Goal: Task Accomplishment & Management: Use online tool/utility

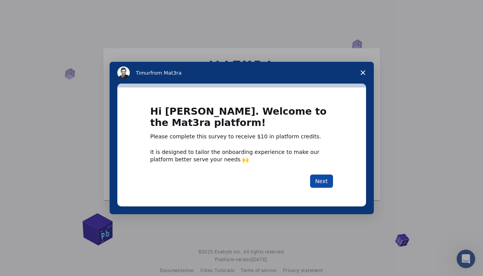
click at [317, 182] on button "Next" at bounding box center [321, 180] width 23 height 13
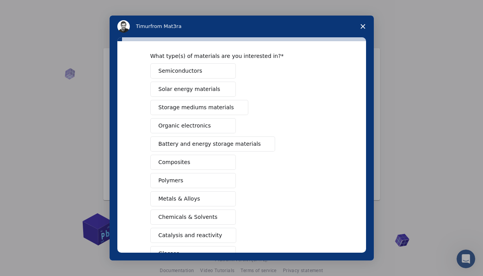
scroll to position [28, 0]
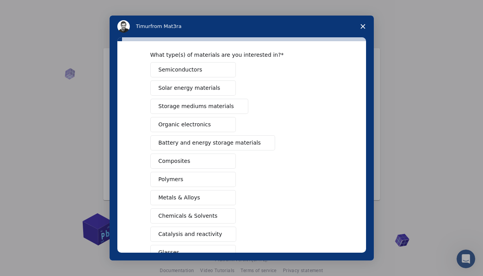
click at [222, 160] on span "Intercom messenger" at bounding box center [224, 161] width 6 height 6
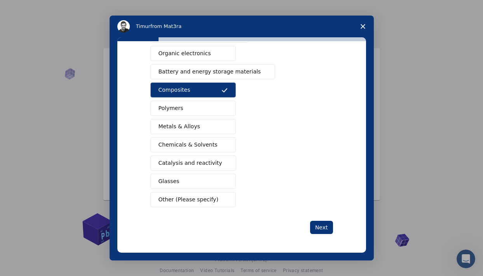
scroll to position [99, 0]
click at [320, 227] on button "Next" at bounding box center [321, 226] width 23 height 13
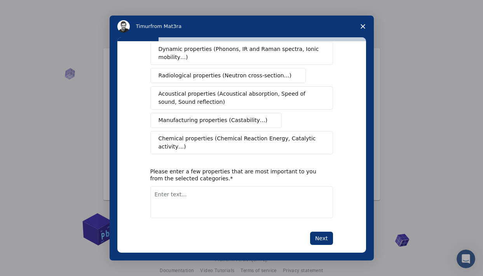
scroll to position [145, 0]
click at [323, 232] on button "Next" at bounding box center [321, 237] width 23 height 13
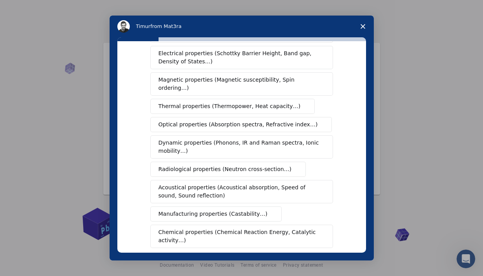
scroll to position [61, 0]
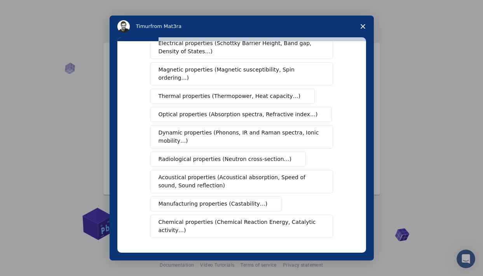
click at [246, 142] on div "Mechanical properties (Surface energy, Poisson's ratio, Stability, Elastic Cons…" at bounding box center [241, 123] width 182 height 228
click at [229, 131] on span "Dynamic properties (Phonons, IR and Raman spectra, Ionic mobility…)" at bounding box center [238, 136] width 161 height 16
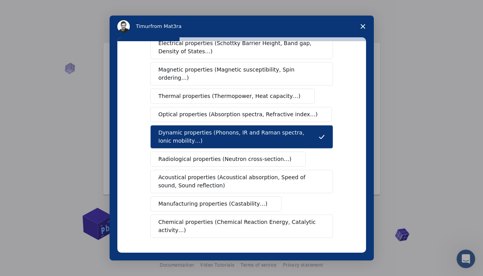
click at [257, 173] on span "Acoustical properties (Acoustical absorption, Speed of sound, Sound reflection)" at bounding box center [238, 181] width 161 height 16
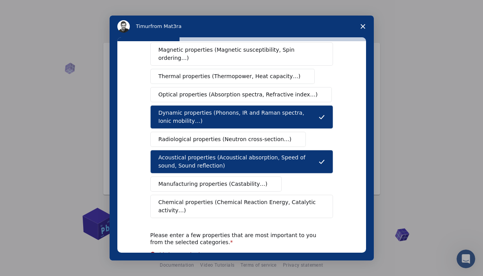
click at [258, 198] on span "Chemical properties (Chemical Reaction Energy, Catalytic activity…)" at bounding box center [238, 206] width 161 height 16
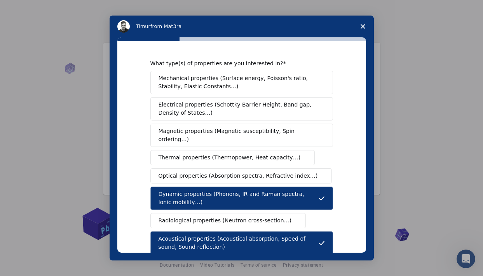
scroll to position [0, 0]
click at [245, 86] on span "Mechanical properties (Surface energy, Poisson's ratio, Stability, Elastic Cons…" at bounding box center [239, 82] width 162 height 16
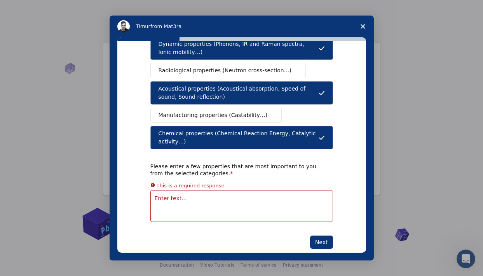
scroll to position [153, 0]
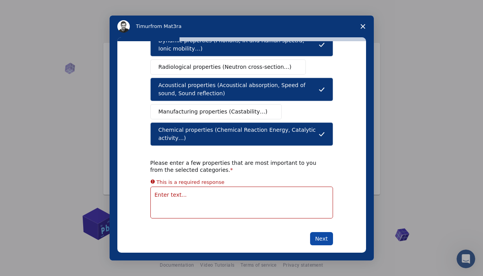
click at [316, 232] on button "Next" at bounding box center [321, 238] width 23 height 13
click at [319, 232] on button "Next" at bounding box center [321, 238] width 23 height 13
click at [219, 186] on textarea "Enter text..." at bounding box center [241, 202] width 182 height 32
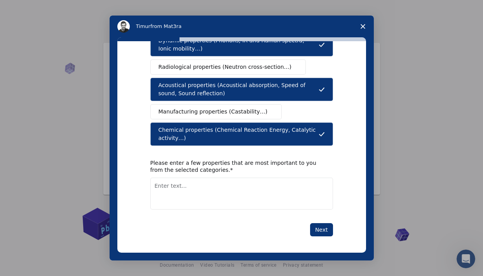
type textarea "x"
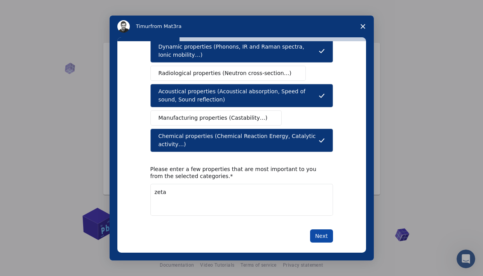
type textarea "zeta"
click at [320, 229] on button "Next" at bounding box center [321, 235] width 23 height 13
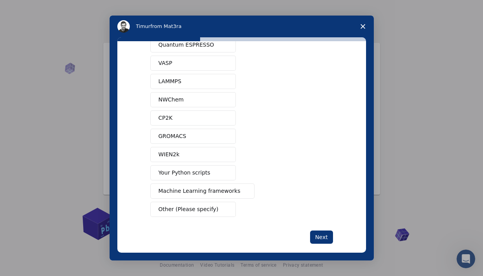
scroll to position [36, 0]
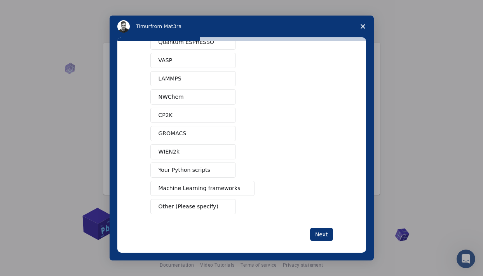
click at [211, 210] on span "Other (Please specify)" at bounding box center [188, 206] width 60 height 8
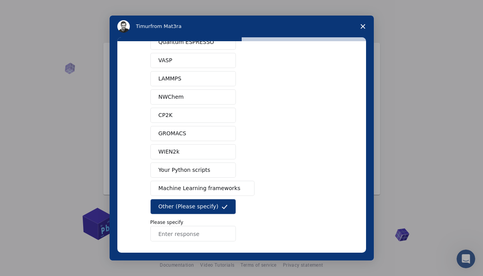
click at [208, 233] on input "Enter response" at bounding box center [192, 234] width 85 height 16
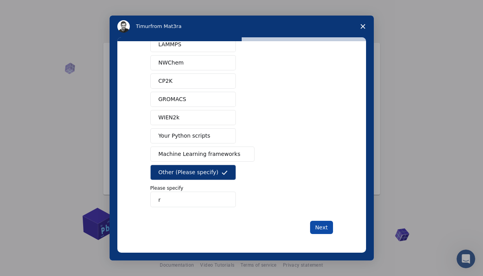
scroll to position [70, 0]
type input "r"
click at [321, 224] on button "Next" at bounding box center [321, 226] width 23 height 13
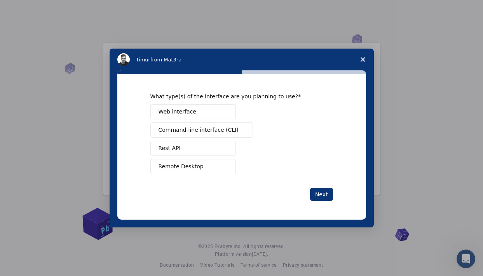
click at [222, 113] on span "Intercom messenger" at bounding box center [224, 111] width 6 height 6
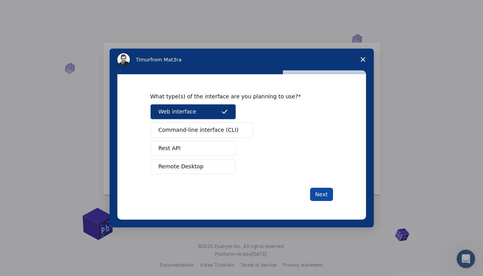
click at [324, 196] on button "Next" at bounding box center [321, 193] width 23 height 13
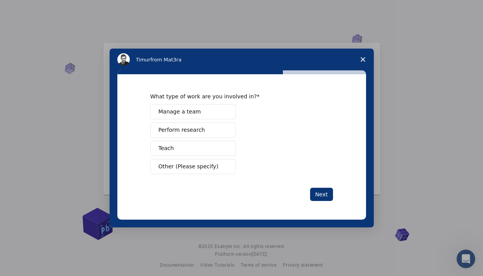
click at [214, 167] on span "Other (Please specify)" at bounding box center [188, 166] width 60 height 8
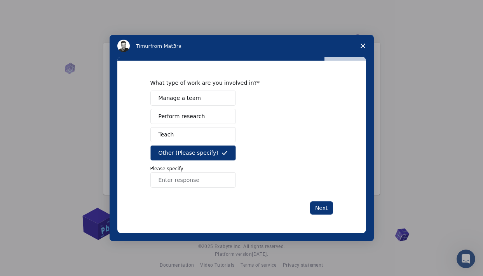
click at [204, 113] on button "Perform research" at bounding box center [192, 116] width 85 height 15
click at [222, 153] on icon "Intercom messenger" at bounding box center [224, 152] width 6 height 6
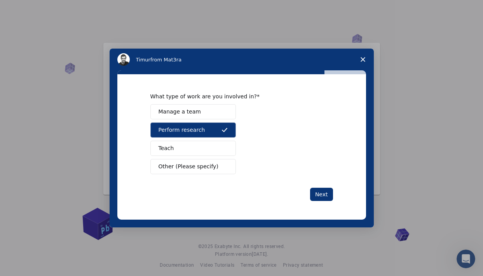
click at [333, 192] on div "What type of work are you involved in? Manage a team Perform research Teach Oth…" at bounding box center [241, 146] width 248 height 145
click at [318, 192] on button "Next" at bounding box center [321, 193] width 23 height 13
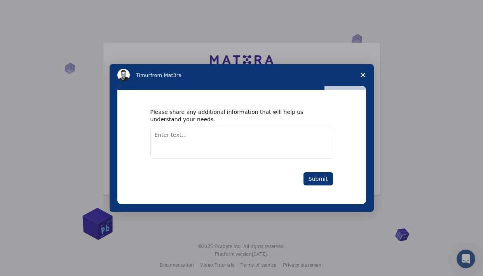
click at [299, 151] on textarea "Enter text..." at bounding box center [241, 143] width 182 height 32
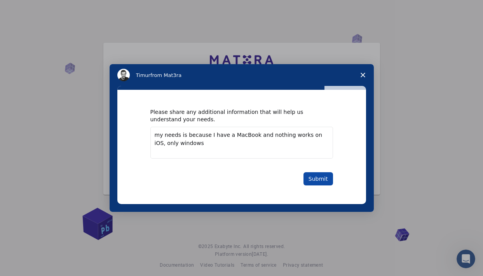
type textarea "my needs is because I have a MacBook and nothing works on iOS, only windows"
click at [319, 179] on button "Submit" at bounding box center [318, 178] width 30 height 13
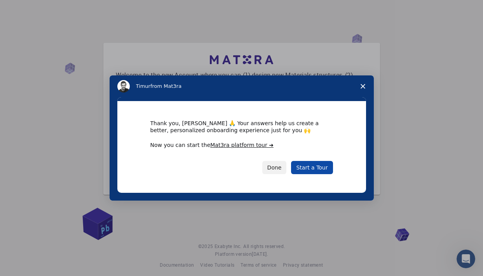
click at [309, 172] on link "Start a Tour" at bounding box center [312, 167] width 42 height 13
click at [278, 171] on button "Done" at bounding box center [274, 167] width 24 height 13
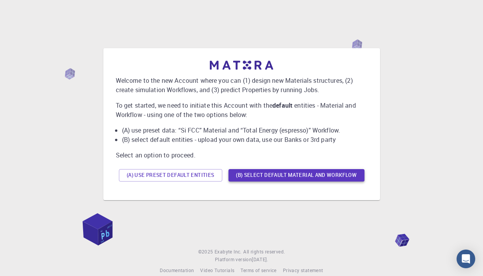
click at [241, 179] on button "(B) Select default material and workflow" at bounding box center [296, 175] width 136 height 12
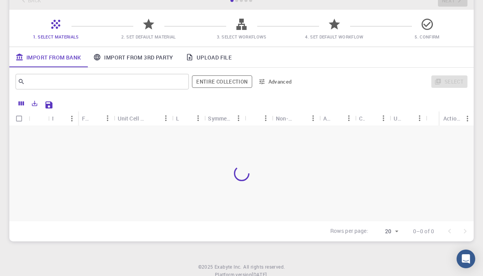
scroll to position [52, 0]
click at [198, 57] on link "Upload File" at bounding box center [208, 56] width 58 height 20
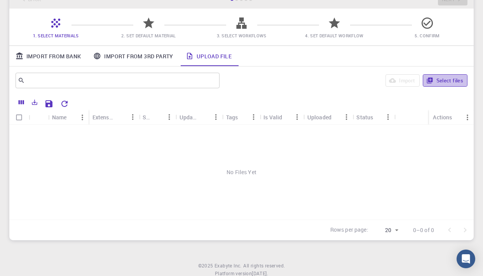
click at [438, 78] on button "Select files" at bounding box center [444, 80] width 45 height 12
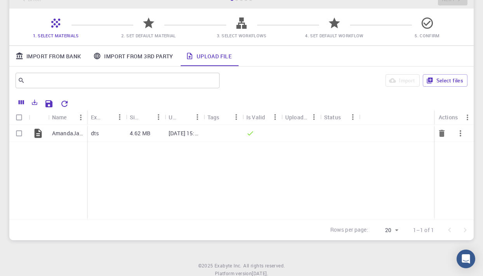
click at [22, 132] on input "Select row" at bounding box center [19, 133] width 15 height 15
checkbox input "true"
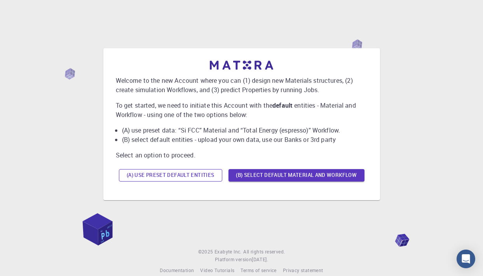
click at [207, 178] on button "(A) Use preset default entities" at bounding box center [170, 175] width 103 height 12
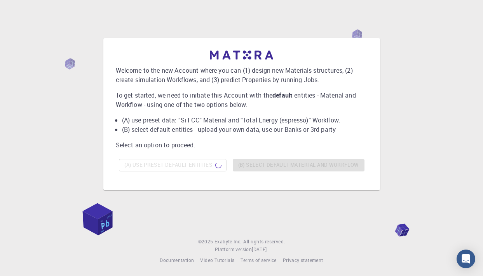
scroll to position [10, 0]
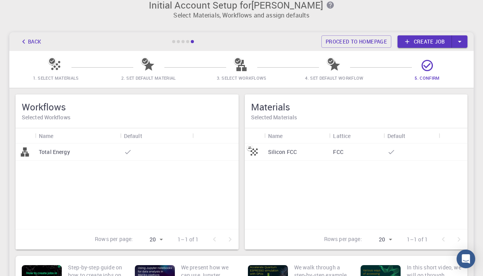
click at [55, 67] on icon at bounding box center [55, 65] width 9 height 9
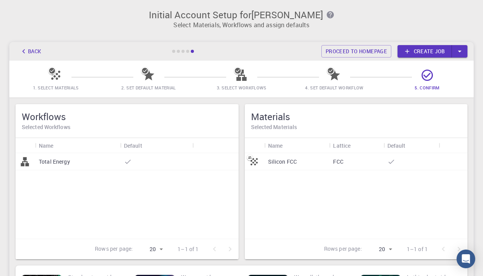
scroll to position [0, 0]
click at [407, 51] on icon at bounding box center [407, 51] width 4 height 4
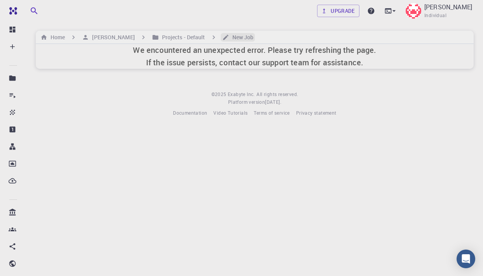
click at [229, 38] on h6 "New Job" at bounding box center [241, 37] width 24 height 9
click at [185, 37] on h6 "Projects - Default" at bounding box center [182, 37] width 46 height 9
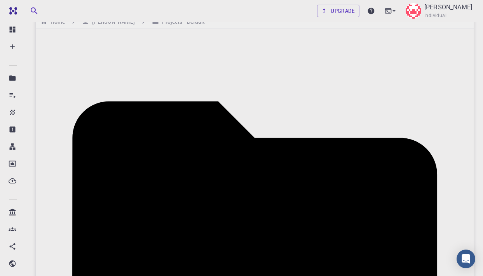
scroll to position [15, 0]
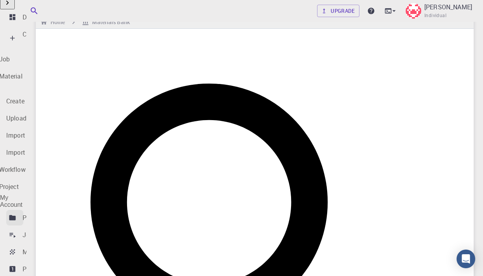
click at [26, 213] on p "Projects" at bounding box center [34, 217] width 23 height 9
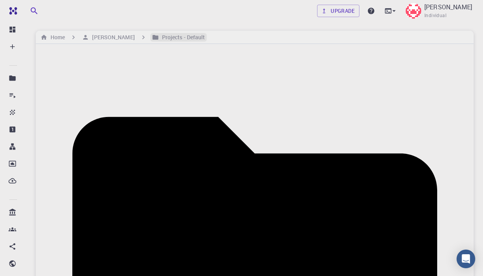
click at [165, 38] on h6 "Projects - Default" at bounding box center [182, 37] width 46 height 9
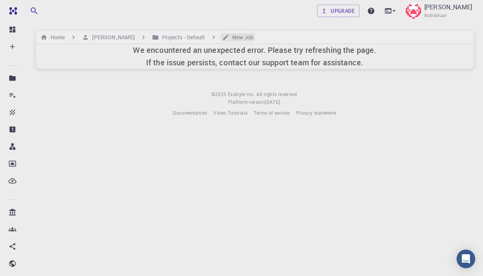
click at [230, 38] on h6 "New Job" at bounding box center [241, 37] width 24 height 9
click at [230, 36] on h6 "New Job" at bounding box center [241, 37] width 24 height 9
click at [117, 35] on h6 "[PERSON_NAME]" at bounding box center [111, 37] width 45 height 9
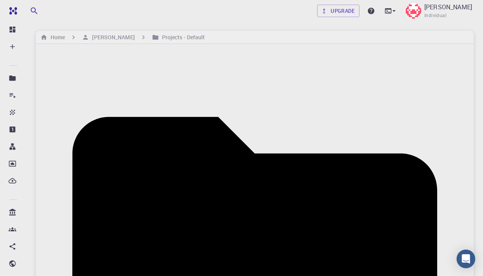
scroll to position [15, 0]
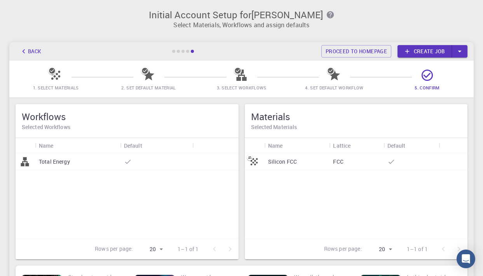
click at [236, 79] on icon at bounding box center [241, 75] width 14 height 14
click at [240, 68] on icon at bounding box center [238, 71] width 8 height 8
click at [460, 51] on icon "button" at bounding box center [458, 51] width 3 height 2
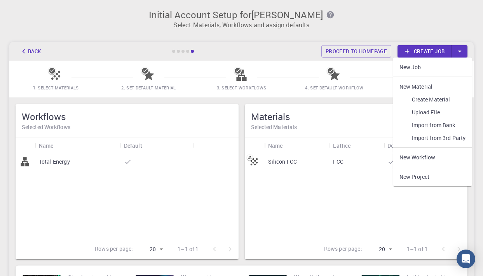
click at [428, 114] on link "Upload File" at bounding box center [432, 112] width 79 height 13
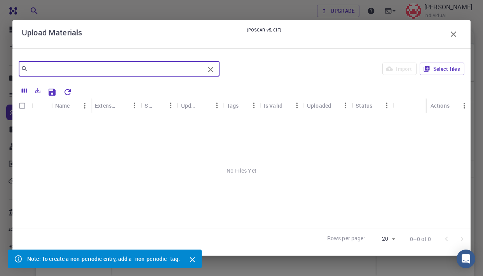
click at [81, 68] on input "text" at bounding box center [116, 68] width 176 height 11
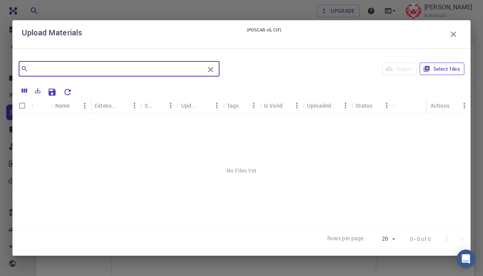
click at [429, 68] on icon "button" at bounding box center [426, 69] width 6 height 6
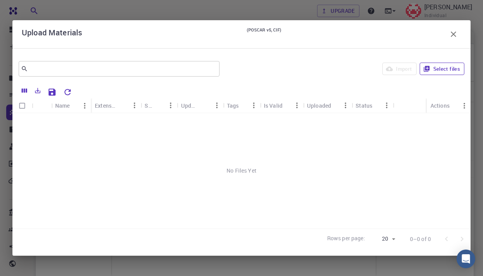
click at [454, 69] on button "Select files" at bounding box center [441, 68] width 45 height 12
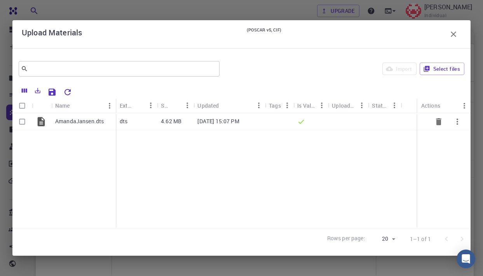
click at [76, 123] on p "AmandaJansen.dts" at bounding box center [79, 121] width 49 height 8
